Goal: Task Accomplishment & Management: Use online tool/utility

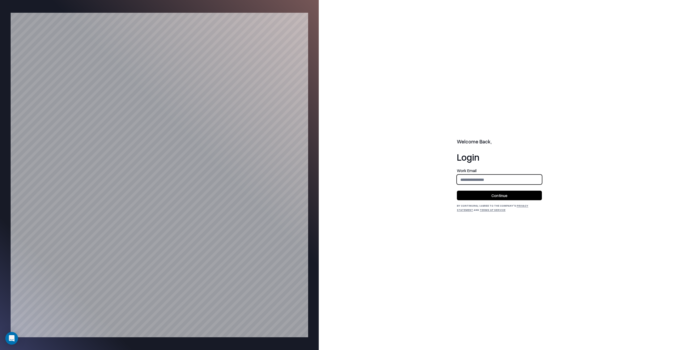
click at [507, 177] on input "email" at bounding box center [499, 180] width 84 height 10
type input "**********"
click at [508, 195] on button "Continue" at bounding box center [499, 196] width 85 height 10
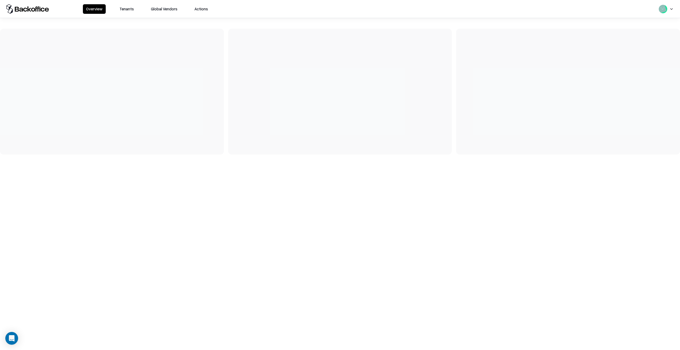
click at [122, 12] on button "Tenants" at bounding box center [126, 9] width 21 height 10
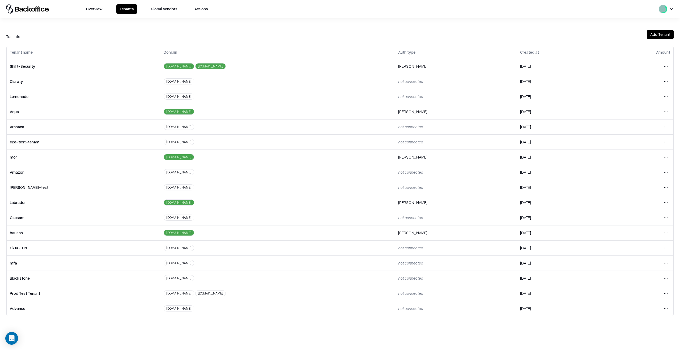
click at [669, 233] on html "Overview Tenants Global Vendors Actions Tenants Add Tenant Tenant name Domain A…" at bounding box center [340, 175] width 680 height 350
click at [636, 277] on div "Login to tenant" at bounding box center [643, 277] width 57 height 11
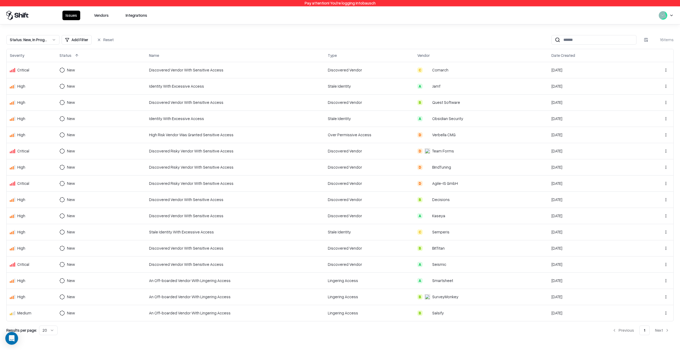
click at [101, 12] on button "Vendors" at bounding box center [101, 16] width 21 height 10
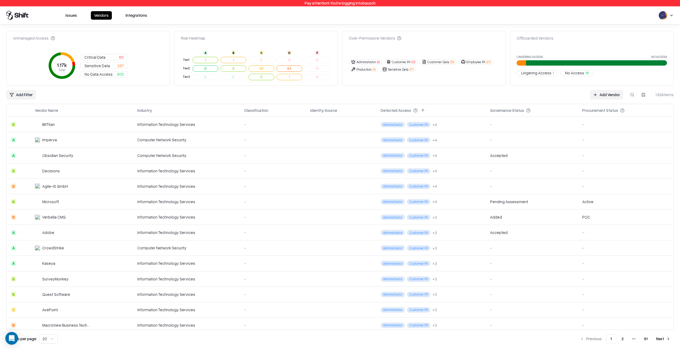
click at [634, 94] on button at bounding box center [632, 95] width 10 height 10
type input "*****"
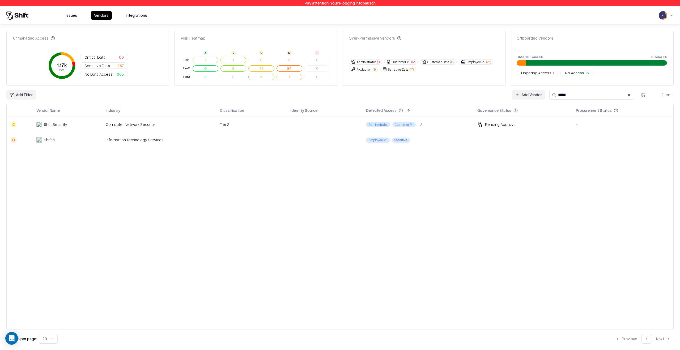
click at [311, 127] on td at bounding box center [323, 124] width 75 height 15
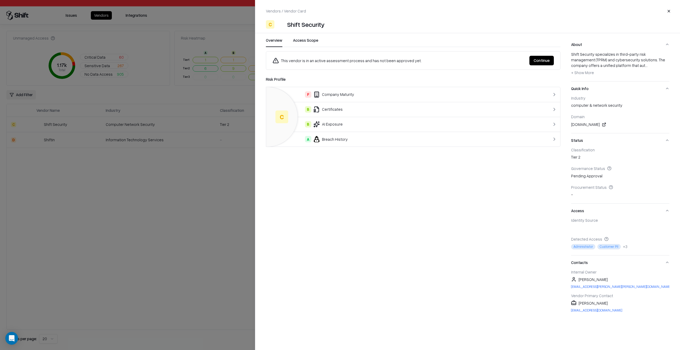
click at [536, 57] on button "Continue" at bounding box center [541, 61] width 24 height 10
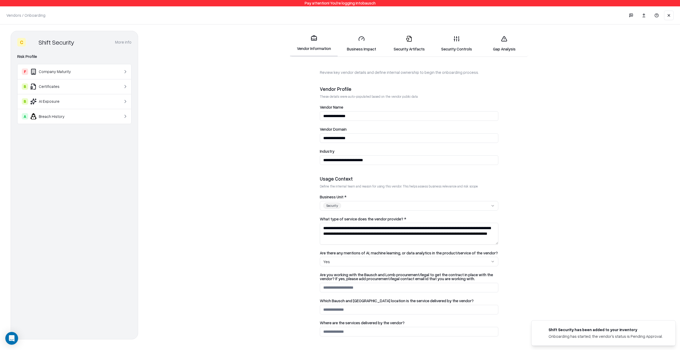
click at [366, 48] on link "Business Impact" at bounding box center [361, 43] width 48 height 25
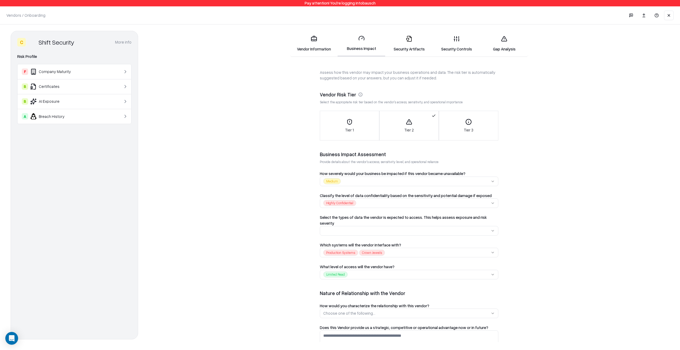
click at [411, 54] on link "Security Artifacts" at bounding box center [409, 43] width 48 height 25
click at [464, 35] on link "Security Controls" at bounding box center [457, 43] width 48 height 25
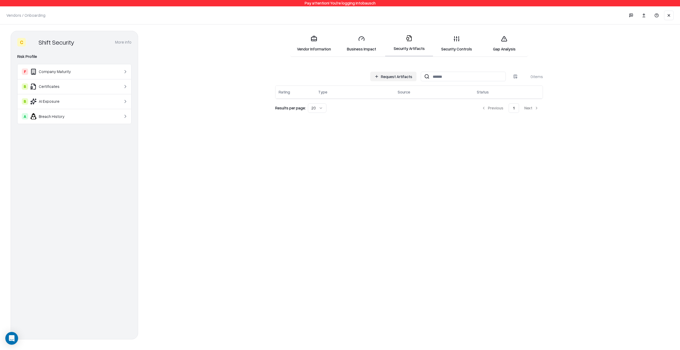
click at [405, 47] on link "Security Artifacts" at bounding box center [409, 44] width 48 height 26
click at [386, 76] on button "Request Artifacts" at bounding box center [393, 77] width 46 height 10
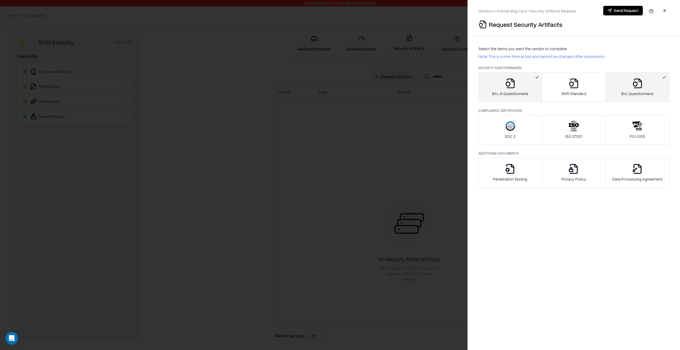
click at [525, 90] on div "B+L AI Questionnaire" at bounding box center [510, 87] width 36 height 18
click at [608, 80] on button "B+L Questionnaire" at bounding box center [637, 87] width 64 height 30
click at [420, 132] on div at bounding box center [340, 175] width 680 height 350
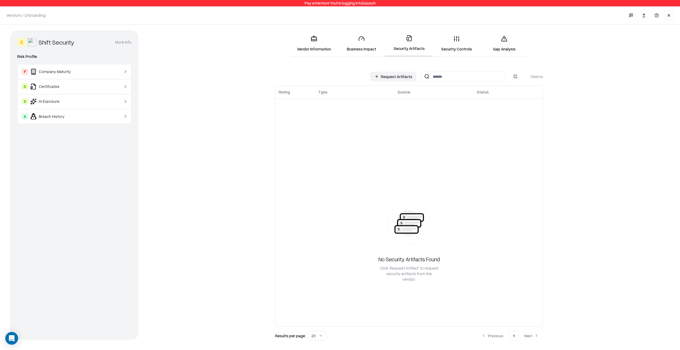
click at [344, 47] on link "Business Impact" at bounding box center [361, 43] width 48 height 25
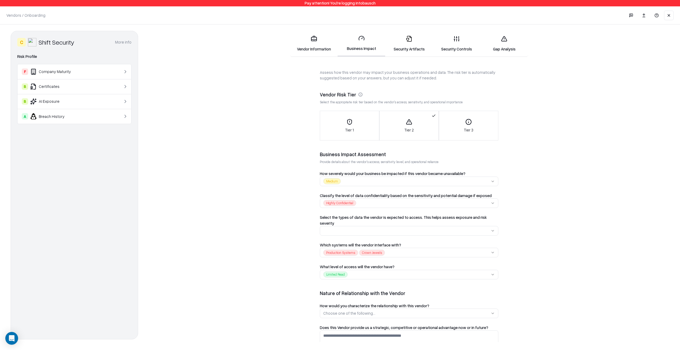
click at [411, 44] on link "Security Artifacts" at bounding box center [409, 43] width 48 height 25
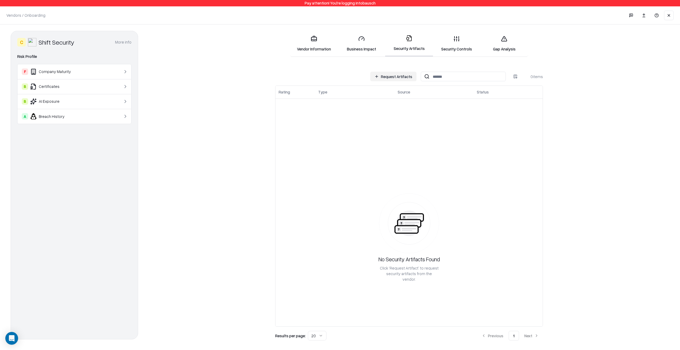
click at [402, 80] on button "Request Artifacts" at bounding box center [393, 77] width 46 height 10
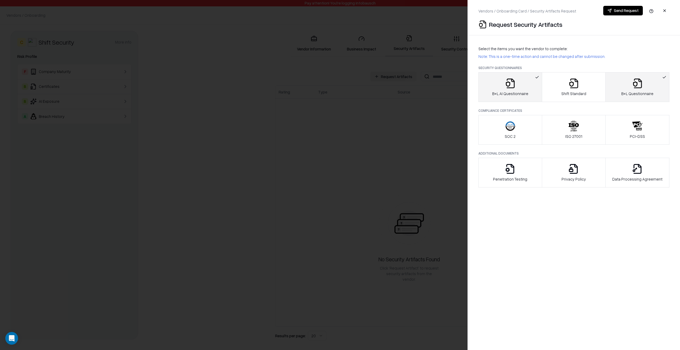
click at [667, 10] on button "button" at bounding box center [665, 11] width 10 height 10
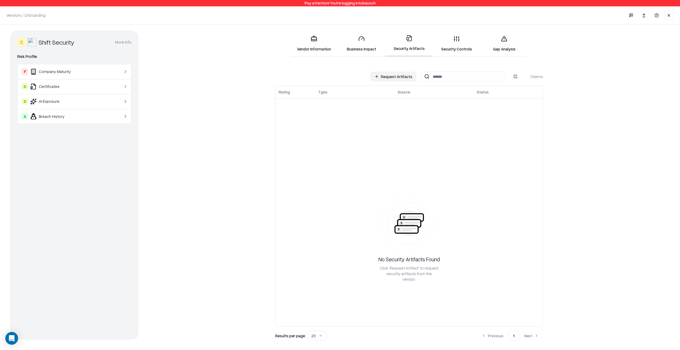
click at [363, 47] on link "Business Impact" at bounding box center [361, 43] width 48 height 25
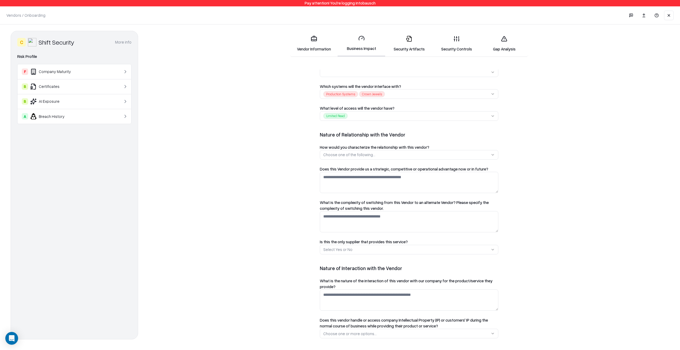
scroll to position [163, 0]
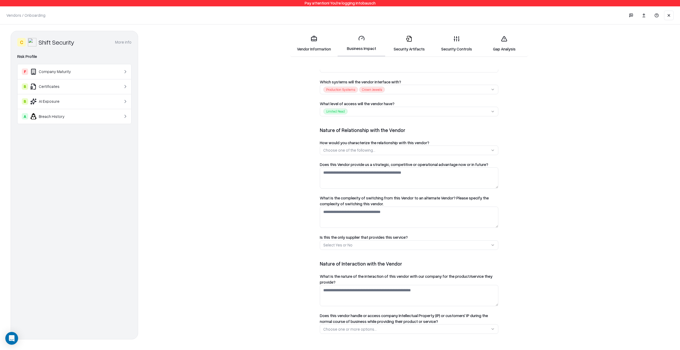
click at [417, 45] on link "Security Artifacts" at bounding box center [409, 43] width 48 height 25
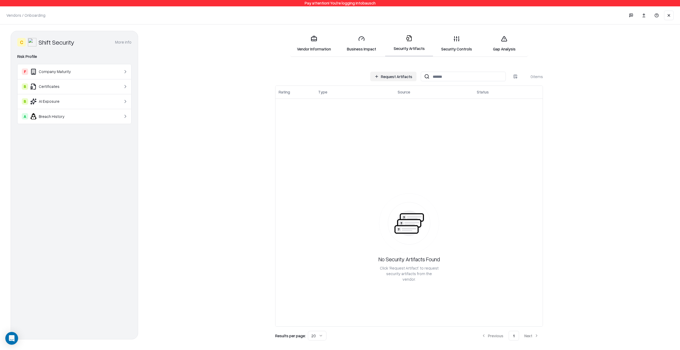
click at [268, 128] on div "Request Artifacts 0 items Rating Type Source Status No Security Artifacts Found…" at bounding box center [409, 205] width 520 height 271
